Goal: Transaction & Acquisition: Purchase product/service

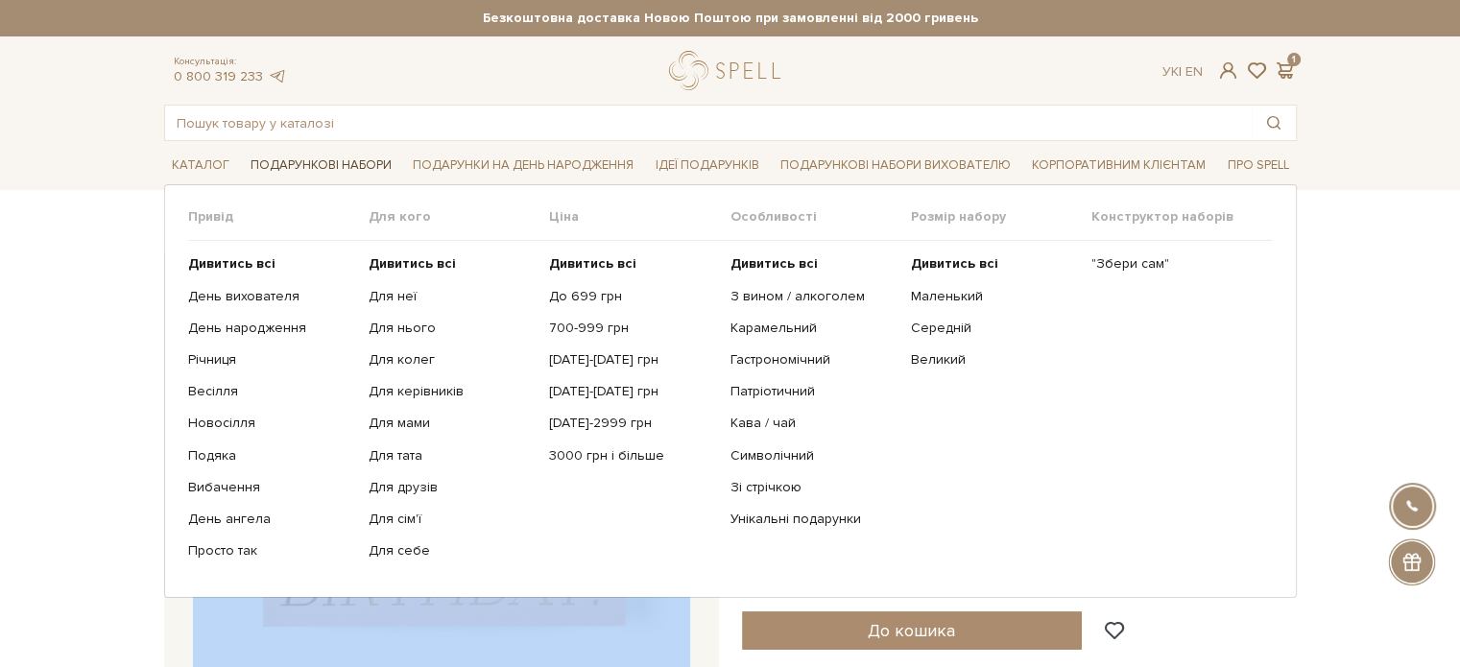
click at [288, 156] on link "Подарункові набори" at bounding box center [321, 166] width 157 height 30
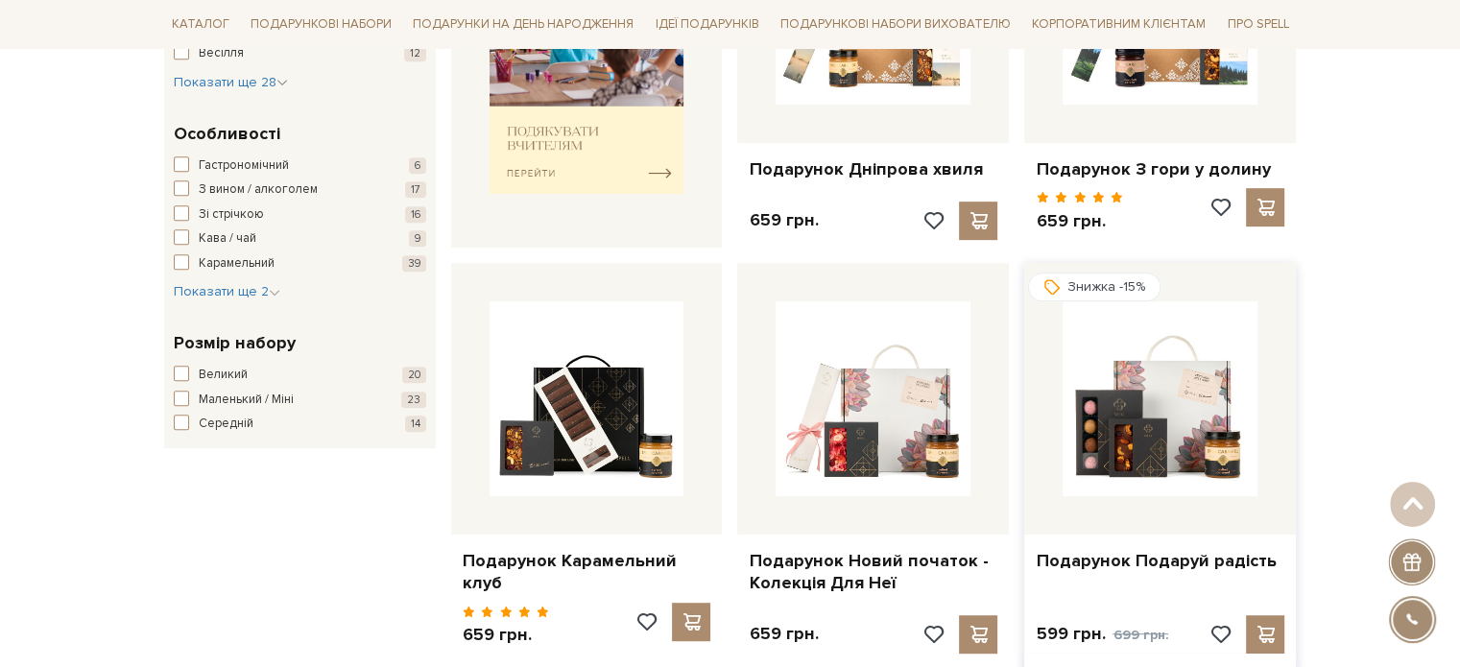
scroll to position [1056, 0]
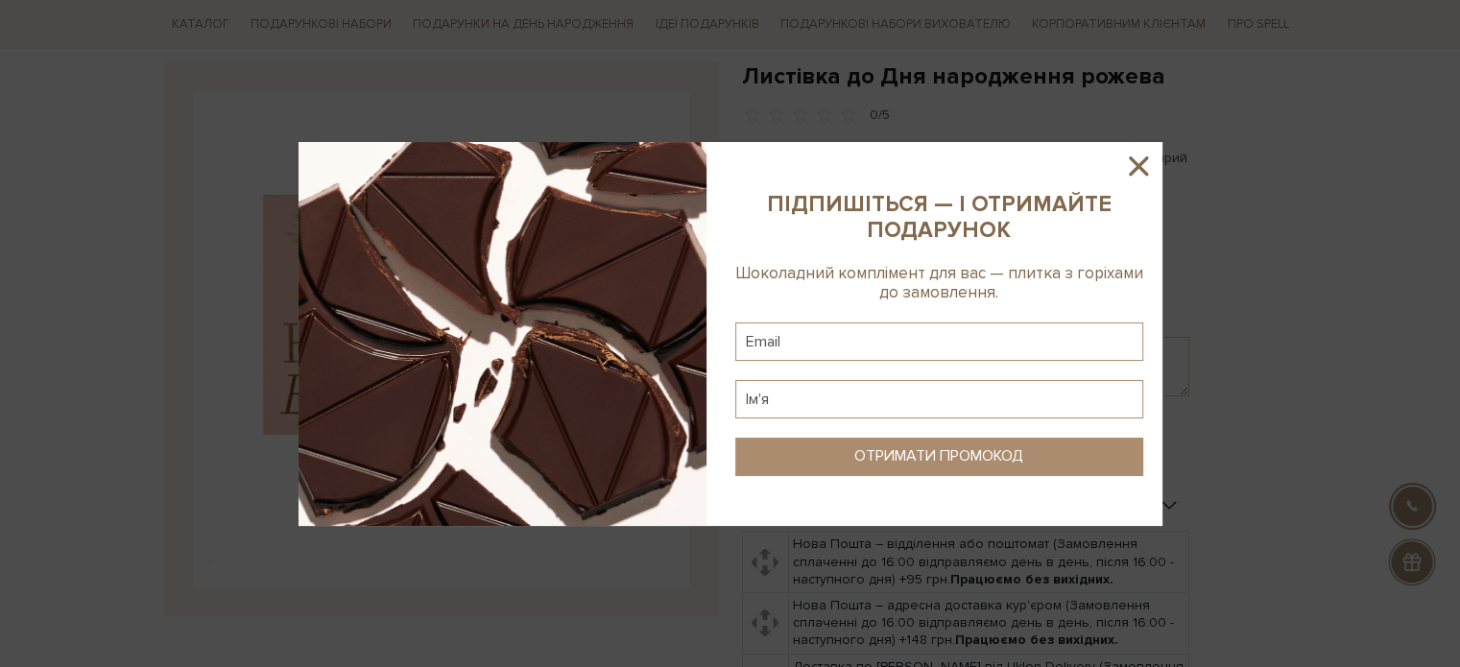
click at [1136, 165] on icon at bounding box center [1138, 166] width 19 height 19
